Goal: Information Seeking & Learning: Check status

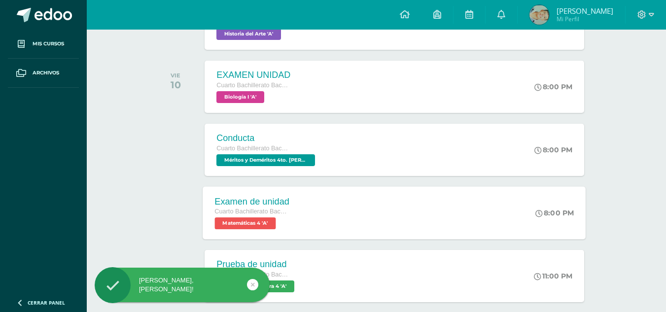
scroll to position [246, 0]
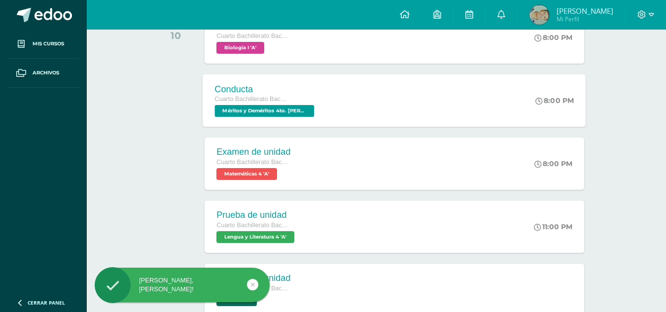
click at [380, 97] on div "Conducta Cuarto Bachillerato Bachillerato en CCLL con Orientación en Diseño Grá…" at bounding box center [394, 100] width 383 height 53
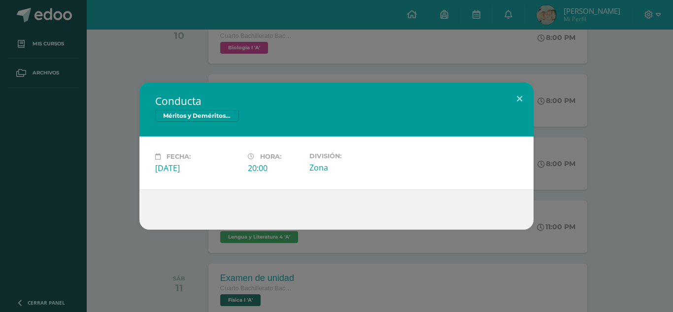
click at [501, 102] on h2 "Conducta" at bounding box center [336, 101] width 363 height 14
click at [515, 102] on button at bounding box center [520, 99] width 28 height 34
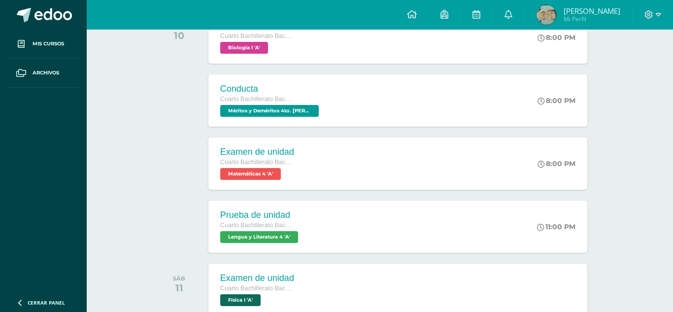
click at [514, 13] on div "Conducta Méritos y Deméritos 4to. Bach. en CCLL. con Orientación en Diseño Gráf…" at bounding box center [336, 156] width 673 height 312
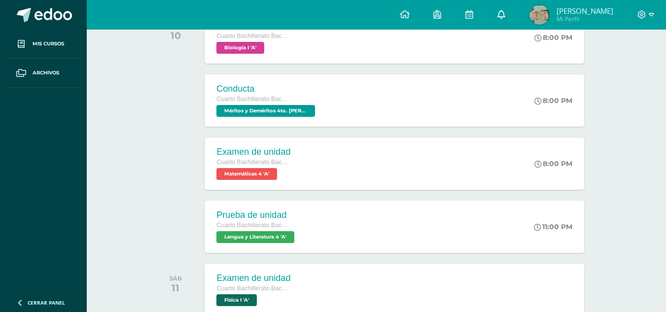
click at [505, 14] on icon at bounding box center [501, 14] width 8 height 9
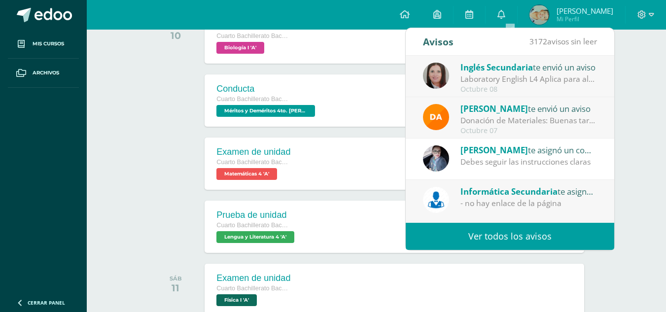
click at [481, 233] on link "Ver todos los avisos" at bounding box center [510, 236] width 208 height 27
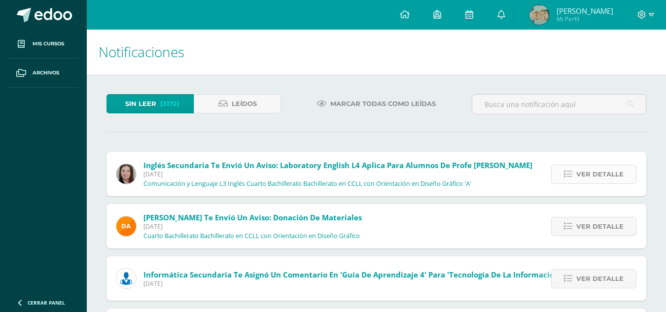
click at [588, 179] on span "Ver detalle" at bounding box center [599, 174] width 47 height 18
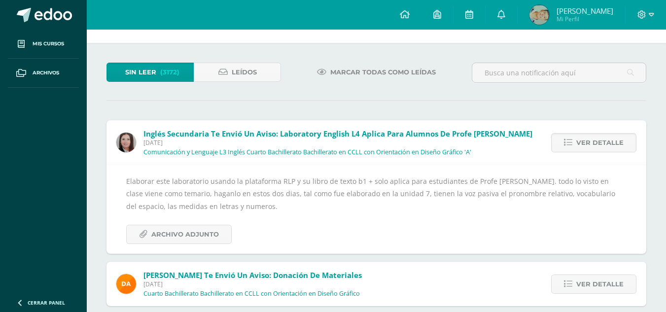
scroll to position [49, 0]
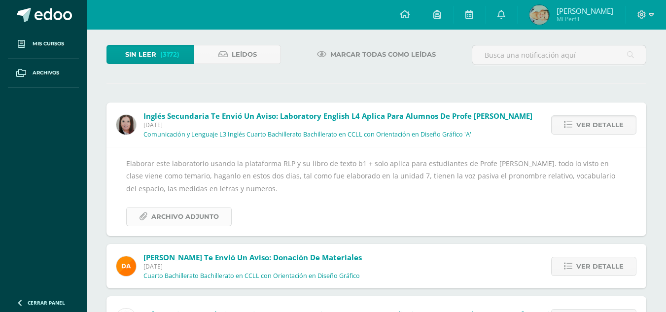
click at [195, 209] on span "Archivo Adjunto" at bounding box center [185, 216] width 68 height 18
